Goal: Information Seeking & Learning: Learn about a topic

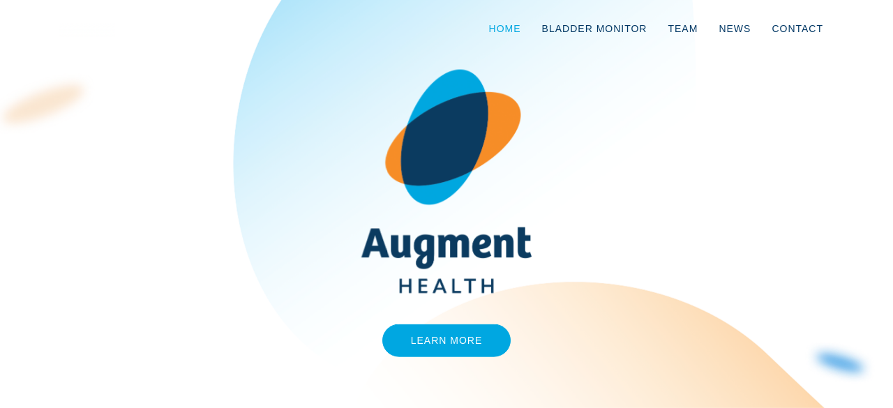
click at [514, 22] on link "Home" at bounding box center [505, 29] width 53 height 46
click at [452, 338] on link "Learn More" at bounding box center [446, 341] width 129 height 33
